Goal: Task Accomplishment & Management: Complete application form

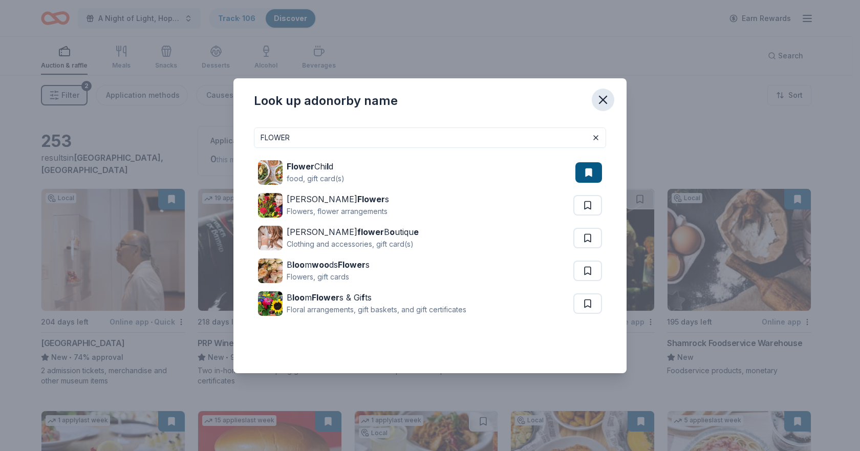
click at [606, 97] on icon "button" at bounding box center [603, 99] width 7 height 7
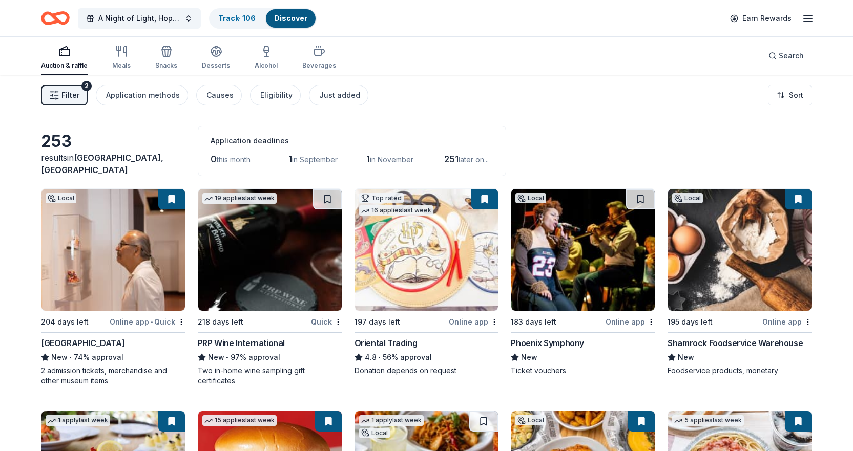
click at [291, 20] on link "Discover" at bounding box center [290, 18] width 33 height 9
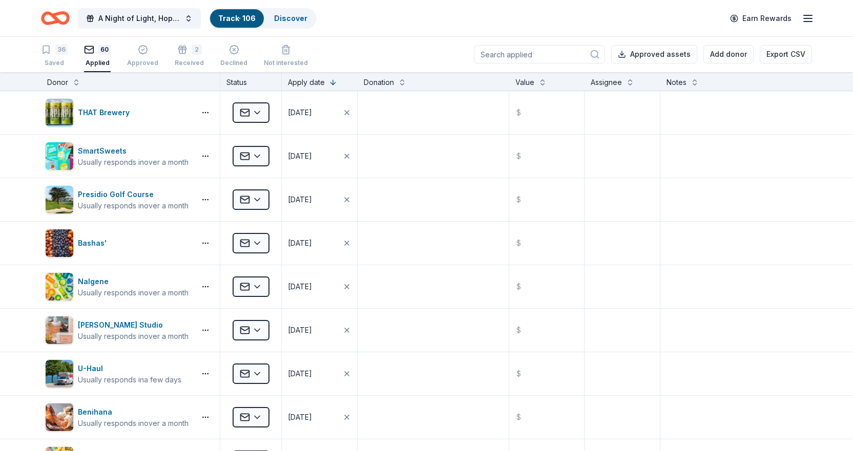
click at [549, 57] on input at bounding box center [539, 54] width 131 height 18
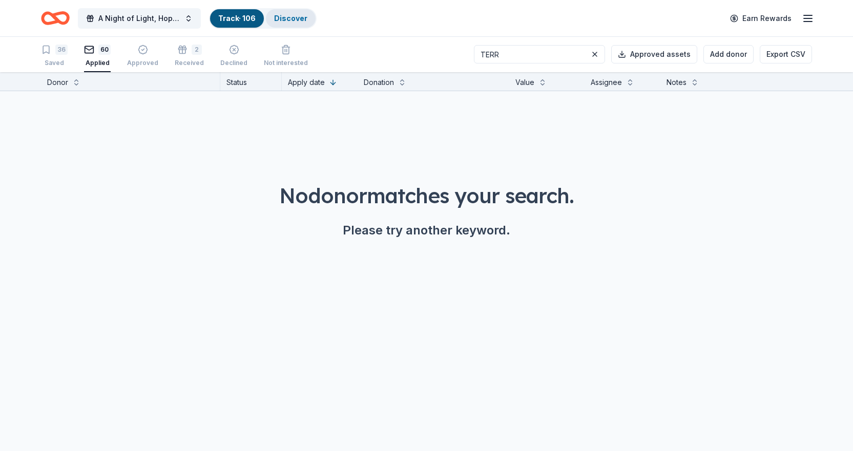
type input "TERR"
click at [278, 19] on link "Discover" at bounding box center [290, 18] width 33 height 9
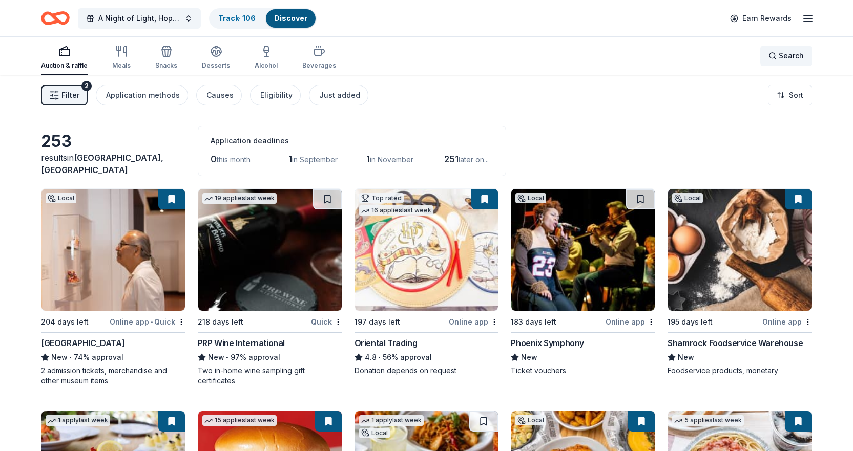
click at [778, 57] on div "Search" at bounding box center [785, 56] width 35 height 12
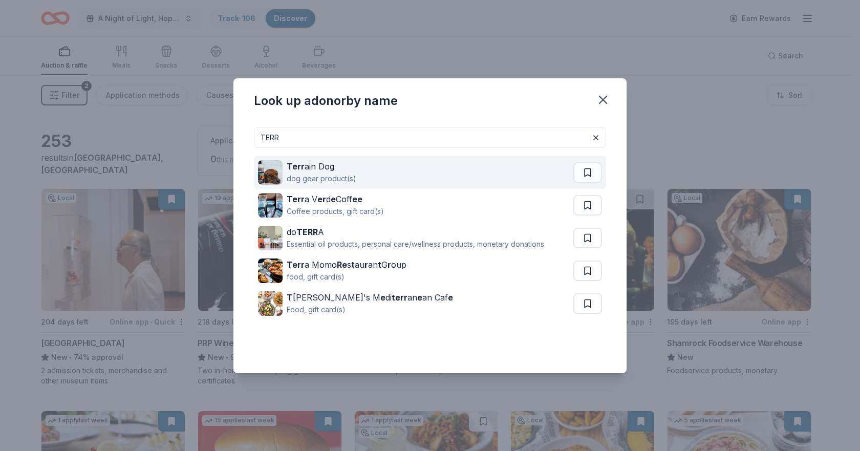
click at [296, 171] on strong "Terr" at bounding box center [296, 166] width 18 height 10
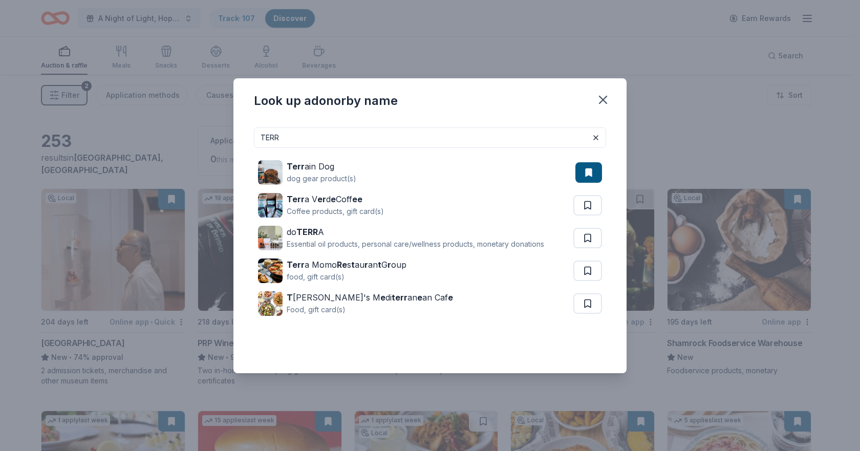
drag, startPoint x: 384, startPoint y: 137, endPoint x: 163, endPoint y: 133, distance: 220.8
click at [163, 133] on div "Look up a donor by name TERR Terr ain Dog dog gear product(s) Terr a V [PERSON_…" at bounding box center [430, 225] width 860 height 451
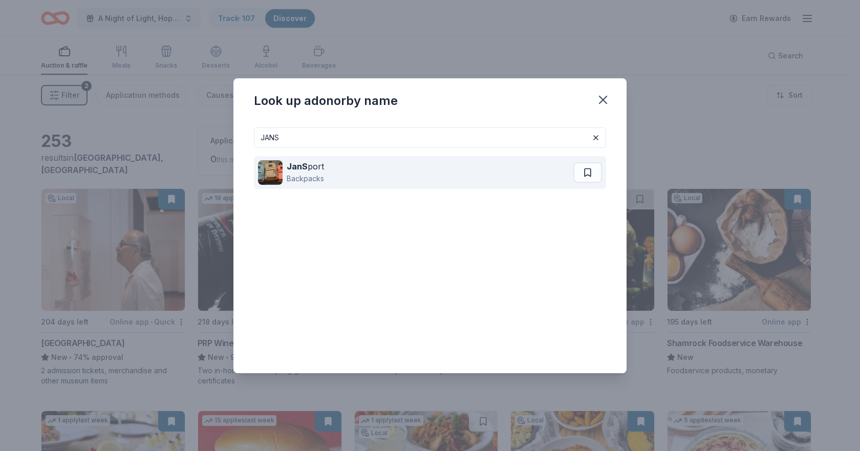
type input "JANS"
click at [292, 176] on div "Backpacks" at bounding box center [305, 179] width 37 height 12
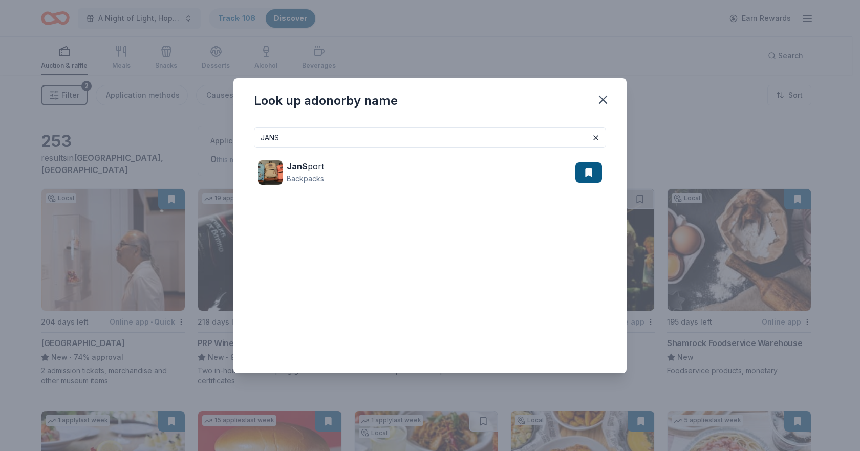
drag, startPoint x: 363, startPoint y: 139, endPoint x: 203, endPoint y: 128, distance: 160.2
click at [203, 128] on div "Look up a donor by name [PERSON_NAME] port Backpacks" at bounding box center [430, 225] width 860 height 451
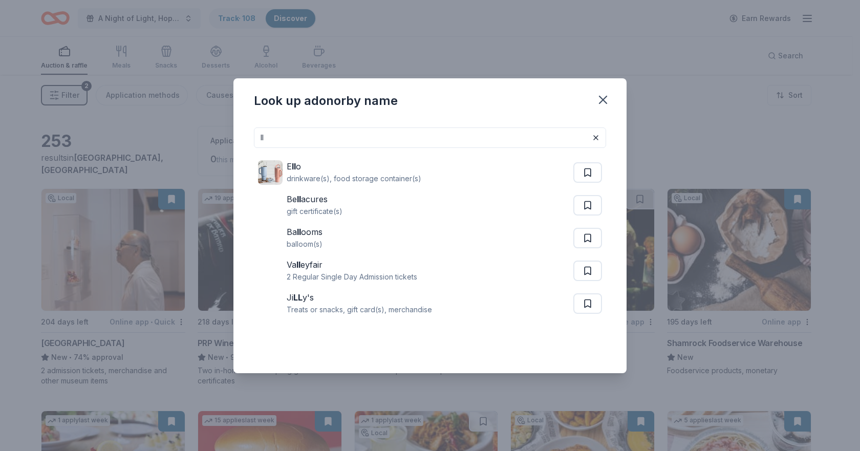
type input "l"
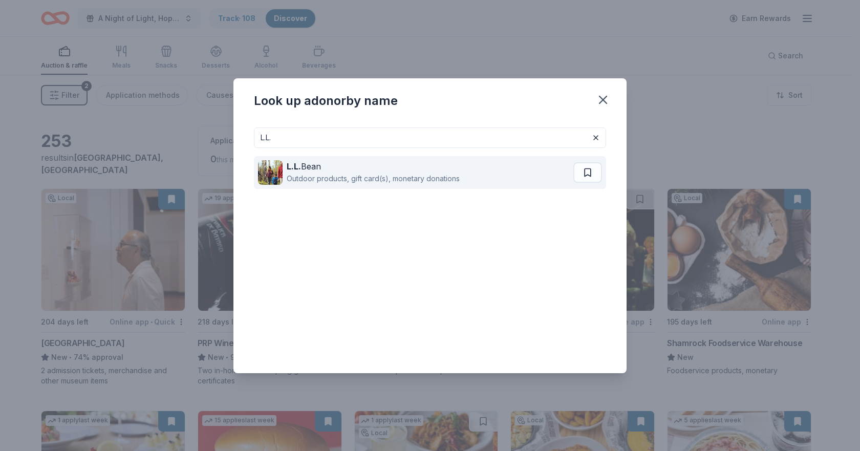
type input "L.L."
click at [300, 177] on div "Outdoor products, gift card(s), monetary donations" at bounding box center [373, 179] width 173 height 12
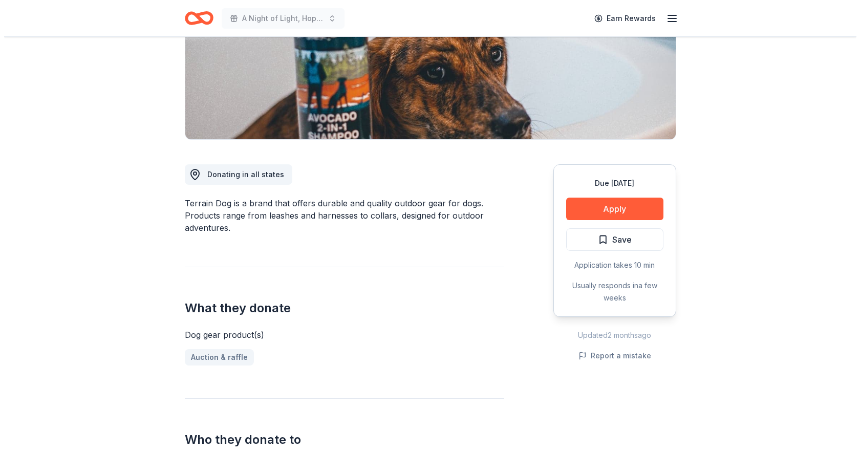
scroll to position [256, 0]
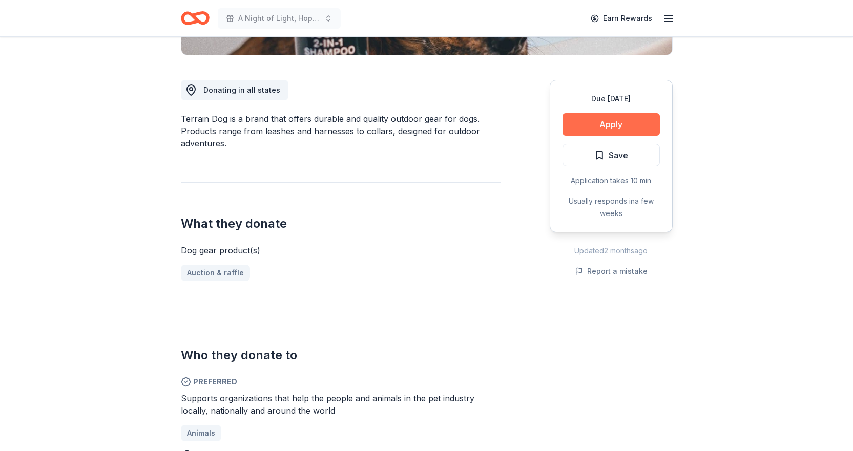
click at [616, 117] on button "Apply" at bounding box center [610, 124] width 97 height 23
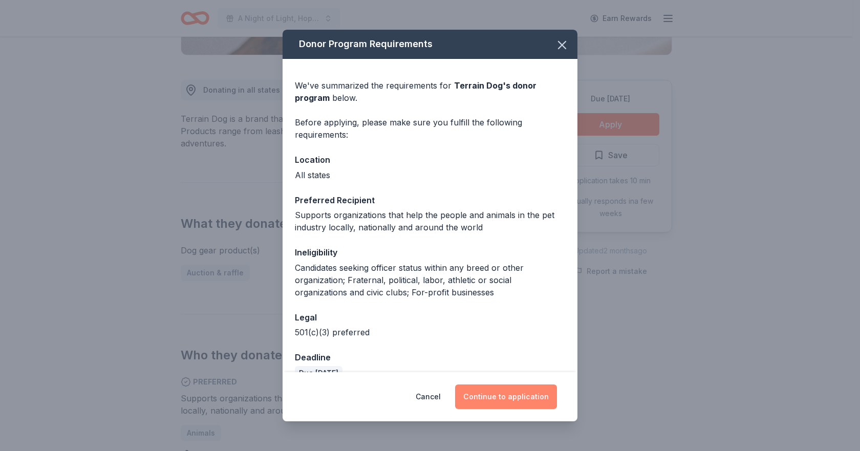
click at [481, 388] on button "Continue to application" at bounding box center [506, 397] width 102 height 25
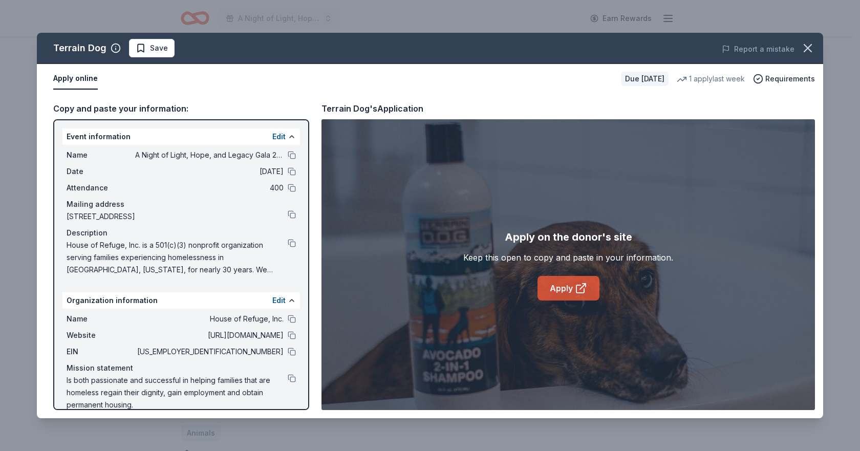
click at [568, 290] on link "Apply" at bounding box center [569, 288] width 62 height 25
click at [802, 40] on button "button" at bounding box center [808, 48] width 23 height 23
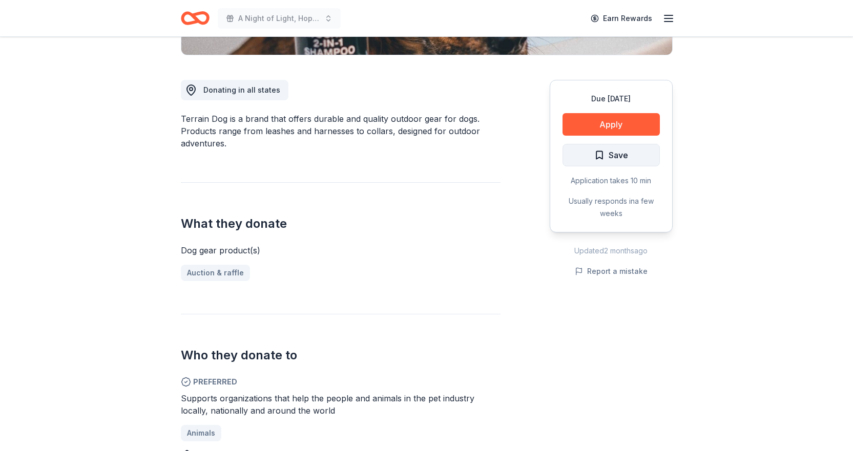
click at [622, 158] on span "Save" at bounding box center [617, 155] width 19 height 13
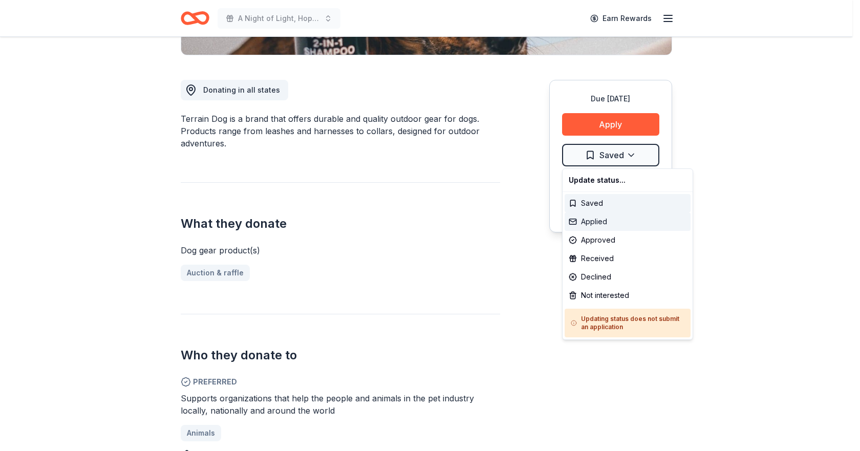
click at [605, 224] on div "Applied" at bounding box center [628, 222] width 126 height 18
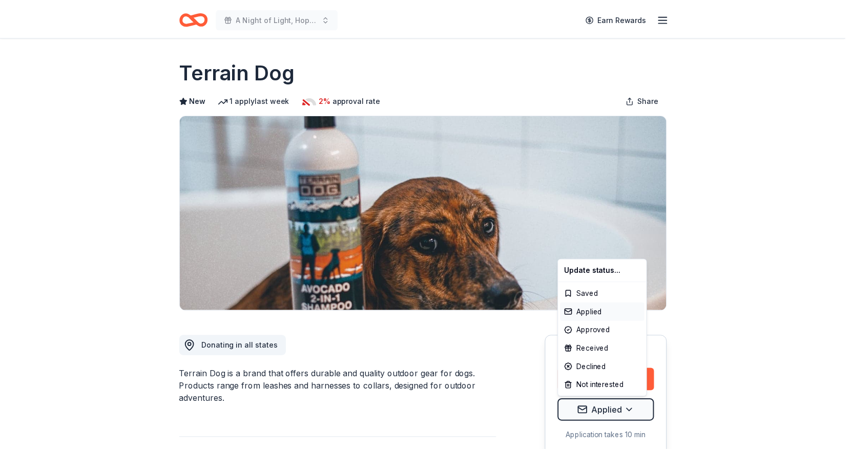
scroll to position [0, 0]
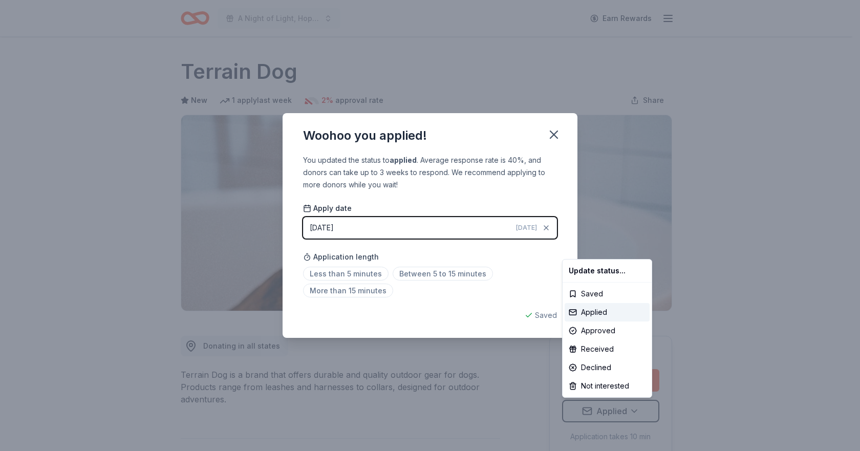
click at [551, 129] on html "A Night of Light, Hope, and Legacy Gala 2026 Earn Rewards Due in 141 days Share…" at bounding box center [430, 225] width 860 height 451
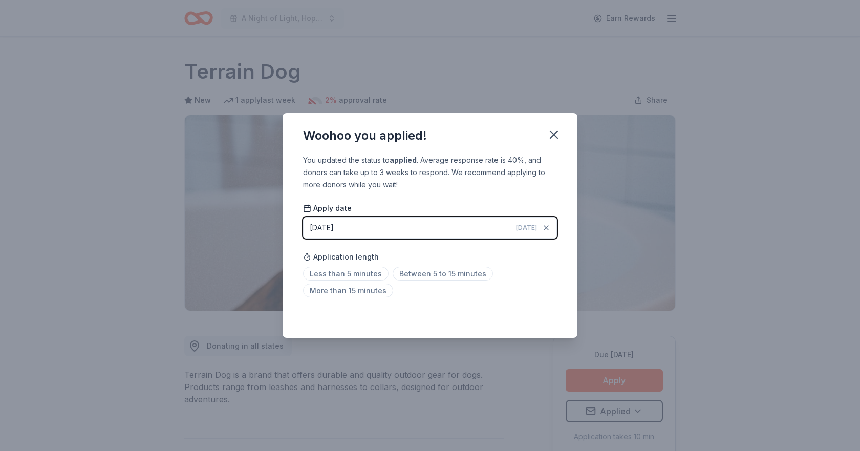
click at [551, 129] on icon "button" at bounding box center [554, 135] width 14 height 14
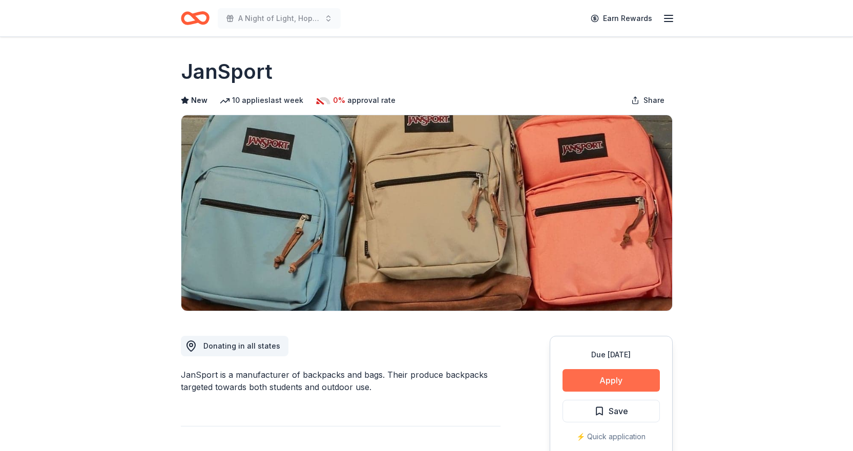
click at [604, 377] on button "Apply" at bounding box center [610, 380] width 97 height 23
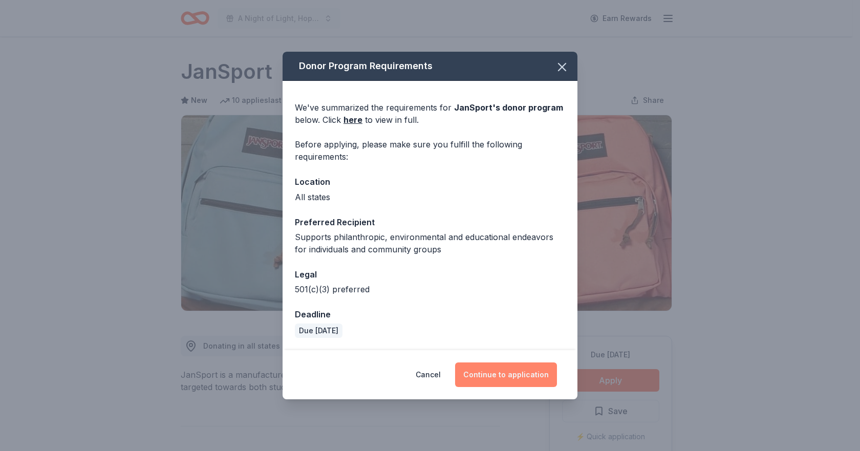
click at [520, 373] on button "Continue to application" at bounding box center [506, 375] width 102 height 25
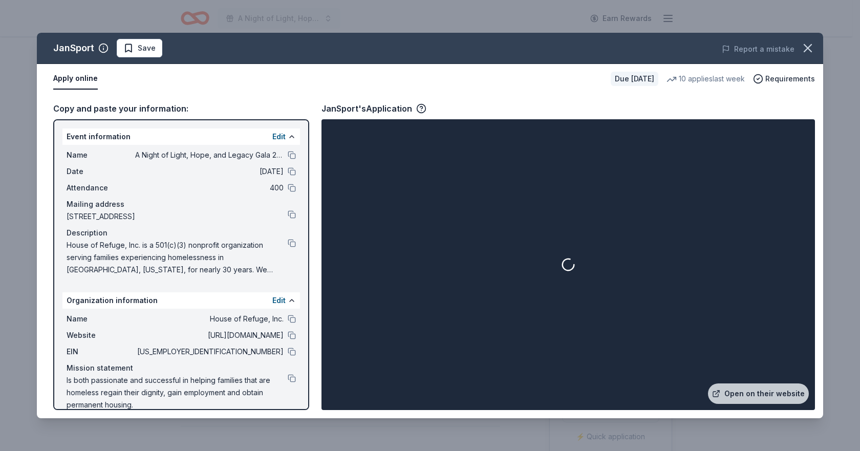
click at [750, 383] on div at bounding box center [569, 264] width 490 height 287
click at [754, 392] on link "Open on their website" at bounding box center [758, 394] width 101 height 20
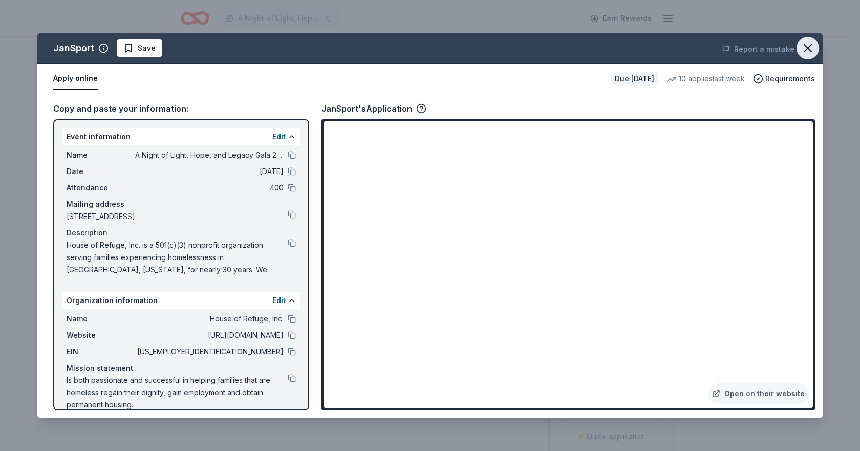
click at [811, 44] on icon "button" at bounding box center [808, 48] width 14 height 14
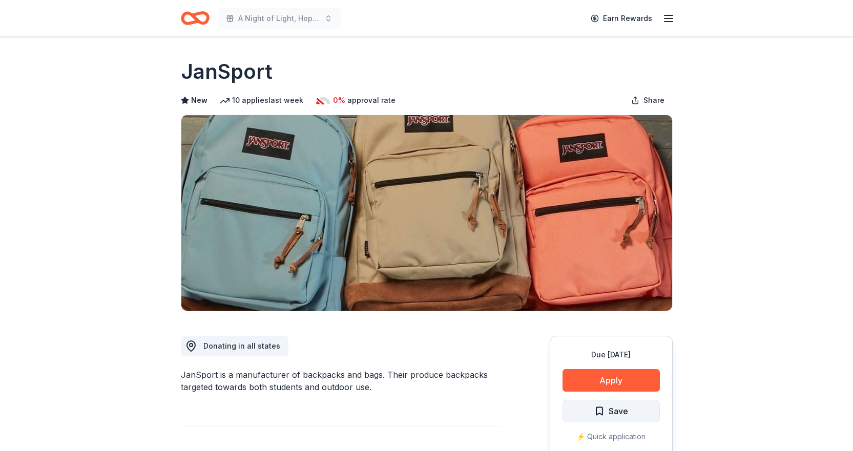
click at [622, 410] on span "Save" at bounding box center [617, 411] width 19 height 13
click at [597, 411] on html "A Night of Light, Hope, and Legacy Gala 2026 Earn Rewards Due in 195 days Share…" at bounding box center [426, 225] width 853 height 451
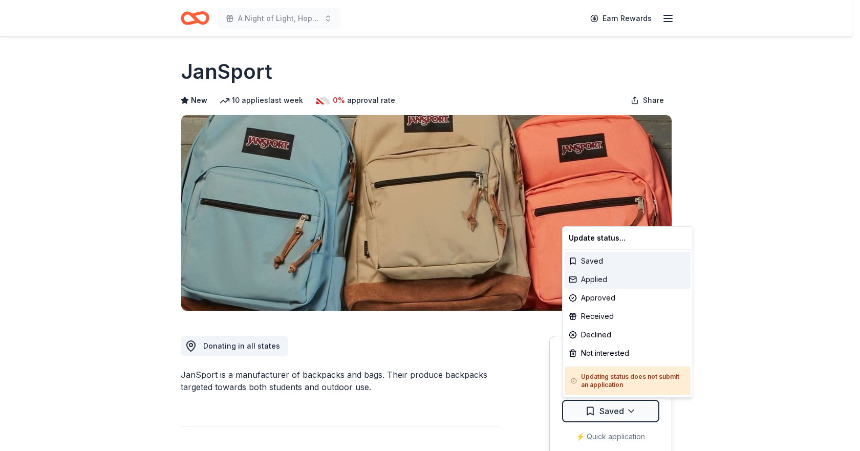
click at [613, 280] on div "Applied" at bounding box center [628, 279] width 126 height 18
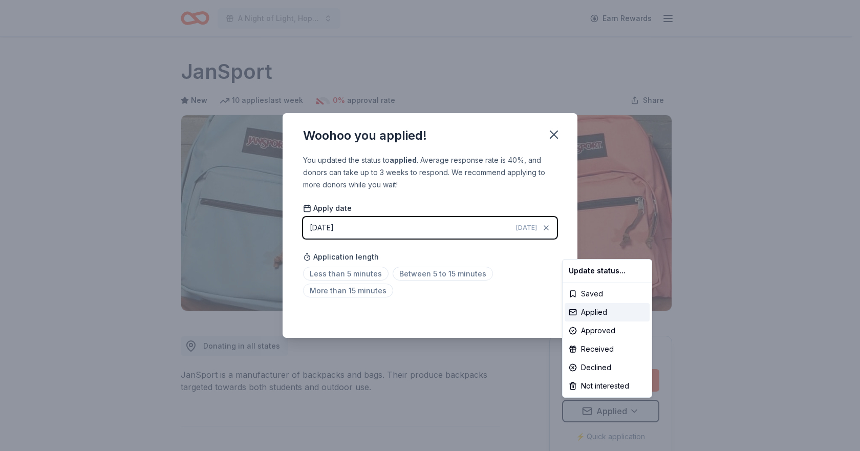
click at [555, 136] on html "A Night of Light, Hope, and Legacy Gala 2026 Earn Rewards Due in 195 days Share…" at bounding box center [430, 225] width 860 height 451
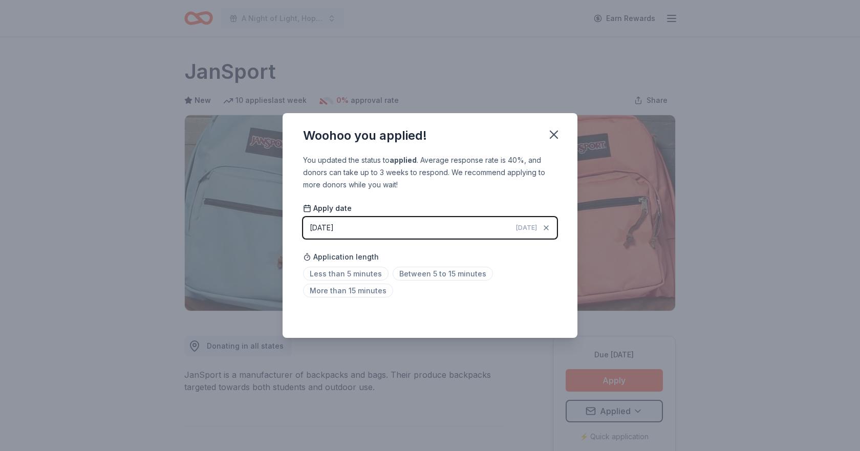
click at [555, 136] on icon "button" at bounding box center [554, 134] width 7 height 7
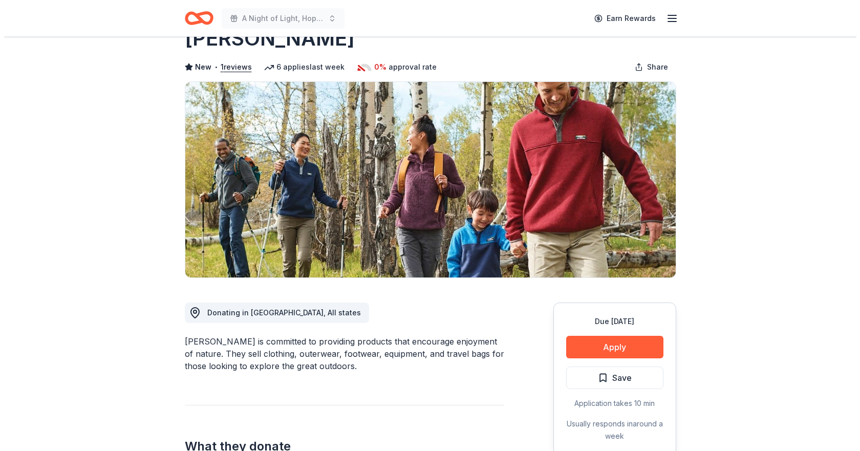
scroll to position [51, 0]
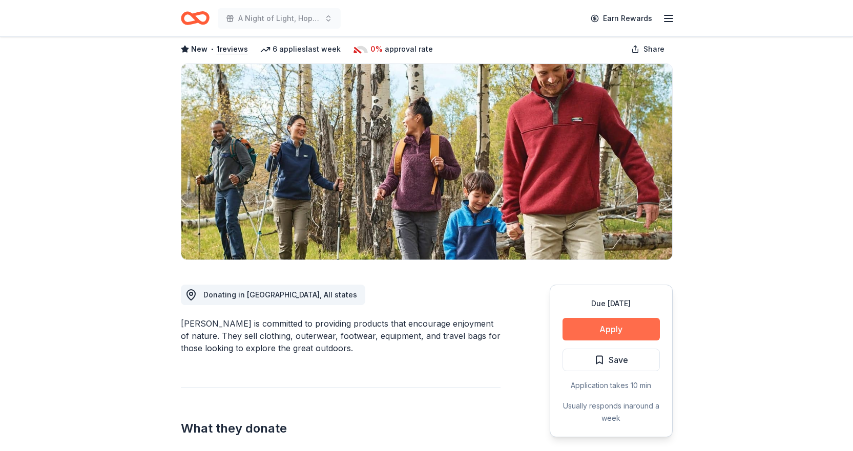
click at [615, 328] on button "Apply" at bounding box center [610, 329] width 97 height 23
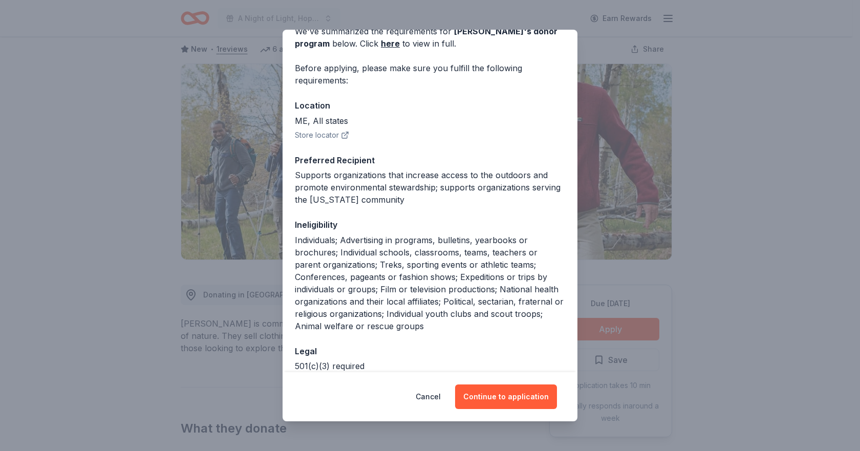
scroll to position [109, 0]
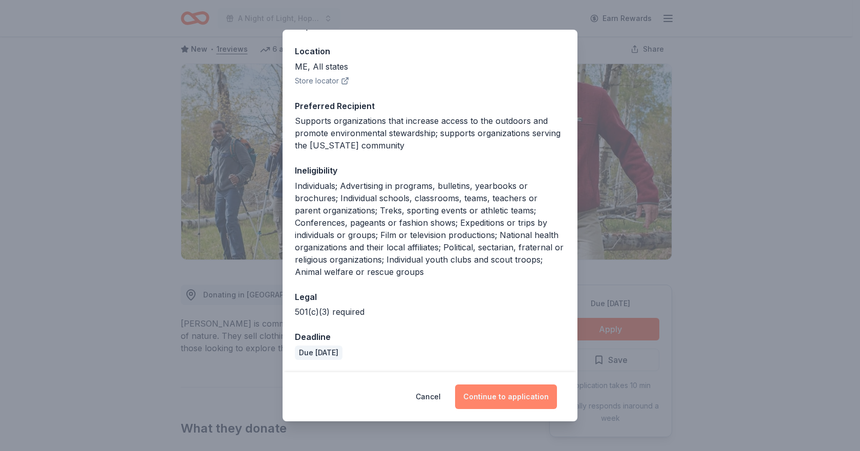
click at [483, 395] on button "Continue to application" at bounding box center [506, 397] width 102 height 25
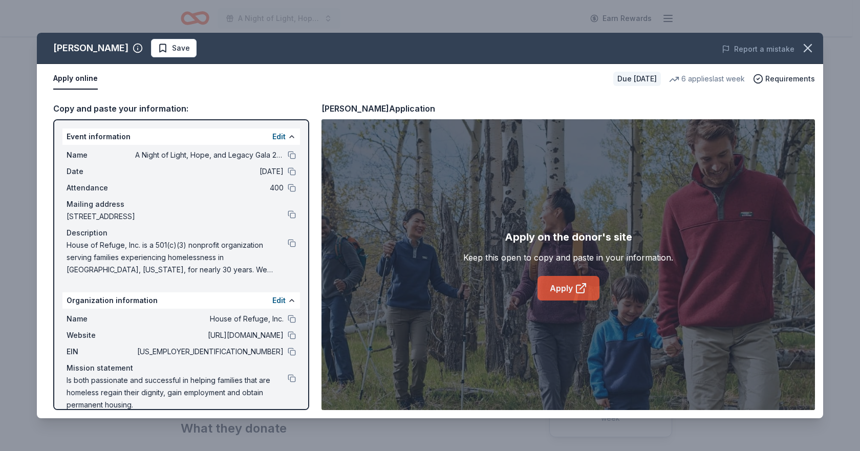
click at [577, 288] on icon at bounding box center [581, 289] width 8 height 8
